Goal: Transaction & Acquisition: Purchase product/service

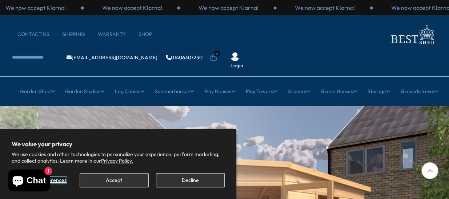
click at [62, 177] on span "Manage preferences" at bounding box center [42, 180] width 49 height 7
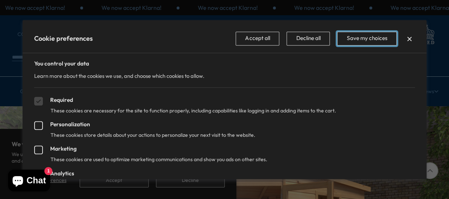
click at [372, 38] on button "Save my choices" at bounding box center [367, 39] width 60 height 14
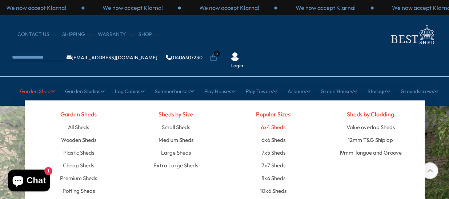
click at [275, 121] on link "6x4 Sheds" at bounding box center [273, 127] width 24 height 13
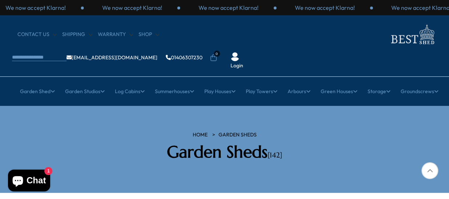
click at [445, 125] on section "HOME Garden Sheds [GEOGRAPHIC_DATA] [142]" at bounding box center [224, 149] width 449 height 87
drag, startPoint x: 370, startPoint y: 129, endPoint x: 365, endPoint y: 60, distance: 68.9
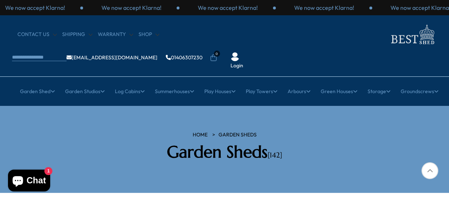
drag, startPoint x: 365, startPoint y: 60, endPoint x: 372, endPoint y: 118, distance: 58.3
click at [372, 131] on div "HOME Garden Sheds [GEOGRAPHIC_DATA] [142]" at bounding box center [225, 149] width 436 height 36
click at [334, 131] on div "HOME Garden Sheds [GEOGRAPHIC_DATA] [142]" at bounding box center [225, 149] width 436 height 36
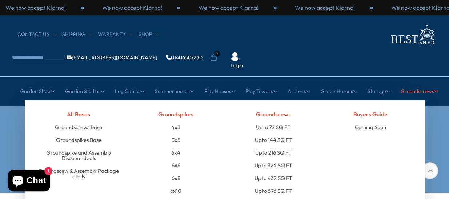
click at [436, 82] on link "Groundscrews" at bounding box center [420, 91] width 38 height 18
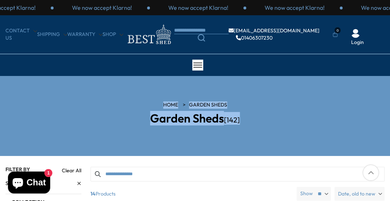
drag, startPoint x: 386, startPoint y: 75, endPoint x: 388, endPoint y: 112, distance: 37.5
click at [388, 112] on div "HOME Garden Sheds [GEOGRAPHIC_DATA] [142]" at bounding box center [195, 115] width 390 height 29
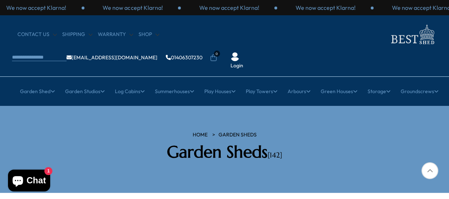
click at [430, 171] on div at bounding box center [429, 170] width 17 height 17
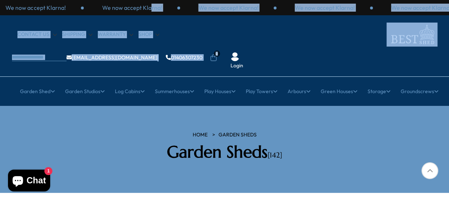
drag, startPoint x: 448, startPoint y: 12, endPoint x: 449, endPoint y: 39, distance: 26.6
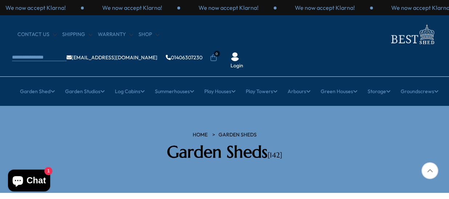
click at [371, 106] on section "HOME Garden Sheds [GEOGRAPHIC_DATA] [142]" at bounding box center [224, 149] width 449 height 87
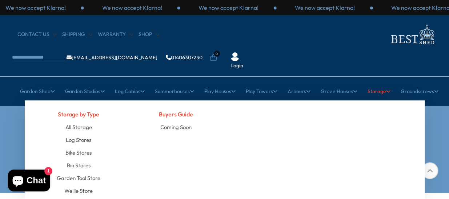
drag, startPoint x: 371, startPoint y: 103, endPoint x: 371, endPoint y: 75, distance: 27.3
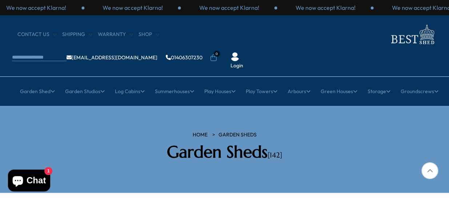
drag, startPoint x: 371, startPoint y: 75, endPoint x: 430, endPoint y: 127, distance: 78.6
click at [430, 131] on div "HOME Garden Sheds [GEOGRAPHIC_DATA] [142]" at bounding box center [225, 149] width 436 height 36
drag, startPoint x: 448, startPoint y: 72, endPoint x: 449, endPoint y: 107, distance: 34.2
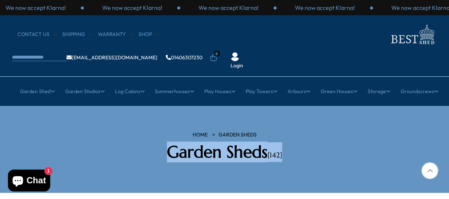
drag, startPoint x: 449, startPoint y: 107, endPoint x: 449, endPoint y: 144, distance: 37.5
click at [369, 131] on div "HOME Garden Sheds [GEOGRAPHIC_DATA] [142]" at bounding box center [225, 149] width 436 height 36
